Goal: Check status: Check status

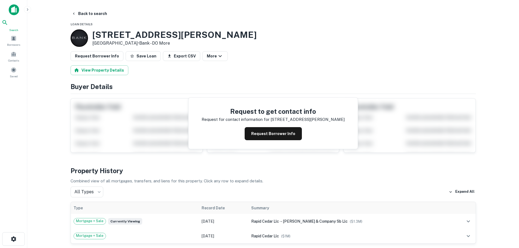
click at [8, 26] on icon at bounding box center [5, 22] width 7 height 7
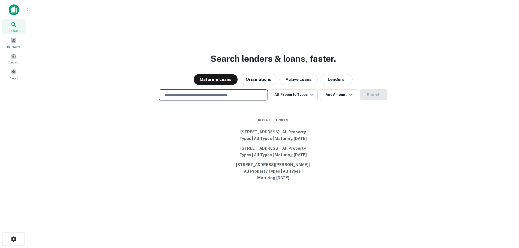
click at [223, 92] on input "text" at bounding box center [213, 95] width 104 height 6
type input "**********"
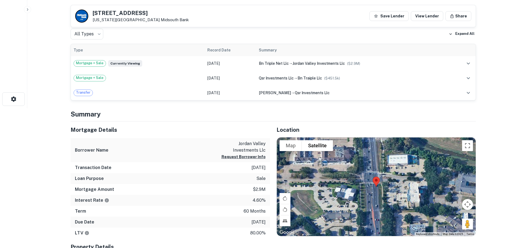
scroll to position [182, 0]
